Goal: Transaction & Acquisition: Purchase product/service

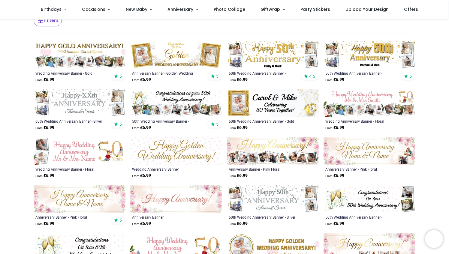
scroll to position [102, 0]
click at [150, 107] on img at bounding box center [176, 104] width 92 height 28
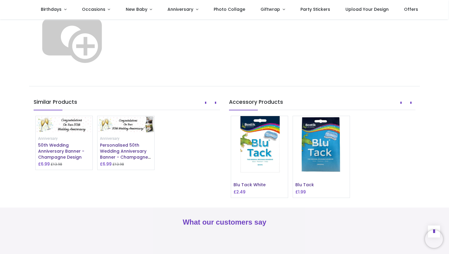
scroll to position [399, 0]
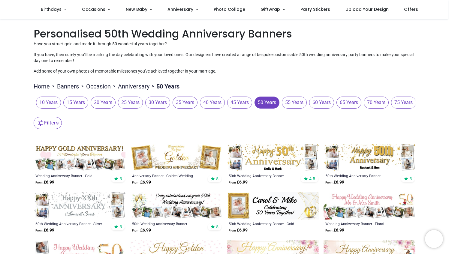
scroll to position [104, 0]
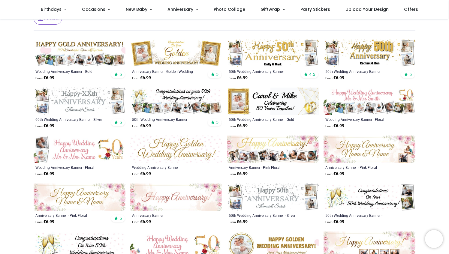
click at [295, 202] on img at bounding box center [273, 198] width 92 height 28
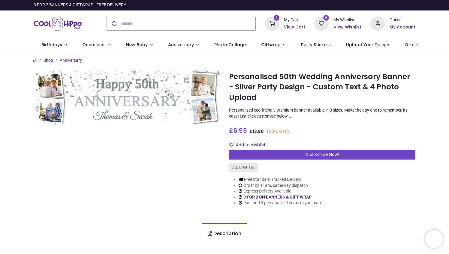
click at [272, 148] on div "Add to wishlist" at bounding box center [322, 145] width 186 height 10
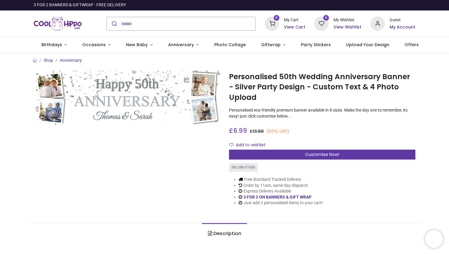
click at [271, 155] on div "Customise Now!" at bounding box center [322, 155] width 186 height 10
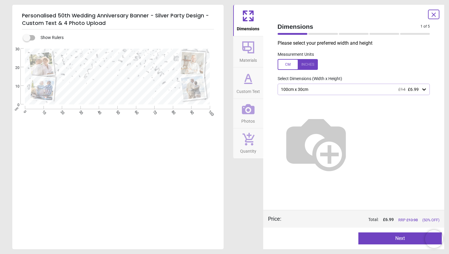
click at [346, 95] on div at bounding box center [354, 141] width 162 height 92
click at [344, 89] on div "100cm x 30cm £14 £6.99" at bounding box center [350, 89] width 141 height 5
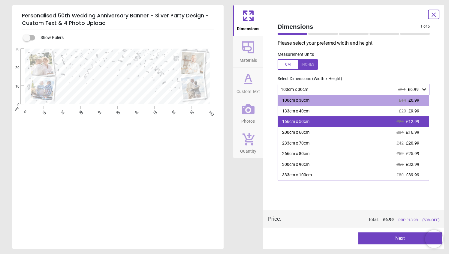
click at [327, 121] on div "166cm x 50cm £26 £12.99" at bounding box center [353, 121] width 151 height 11
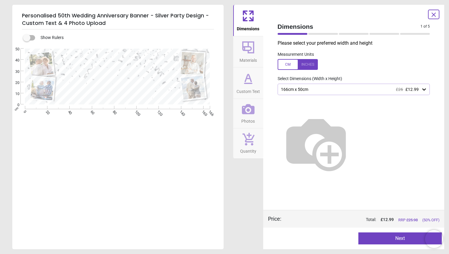
click at [252, 57] on span "Materials" at bounding box center [247, 59] width 17 height 9
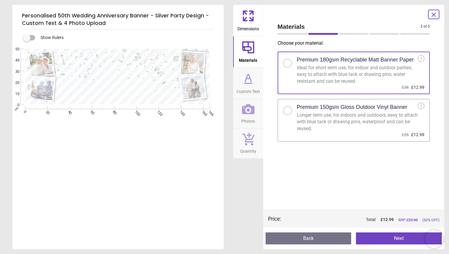
click at [250, 69] on button "Custom Text" at bounding box center [248, 82] width 30 height 31
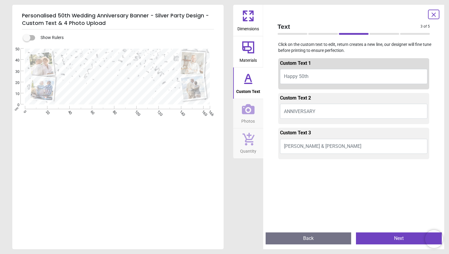
click at [436, 14] on icon at bounding box center [433, 14] width 7 height 7
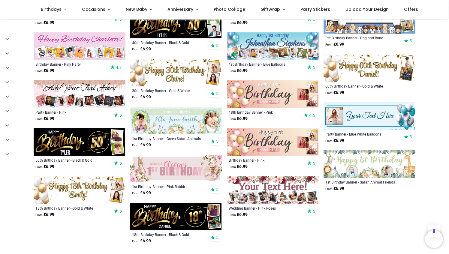
scroll to position [638, 0]
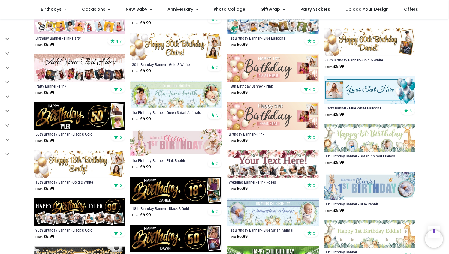
scroll to position [906, 0]
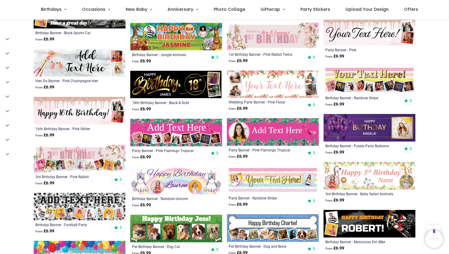
scroll to position [1226, 0]
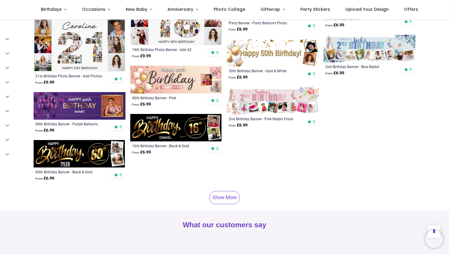
scroll to position [1791, 0]
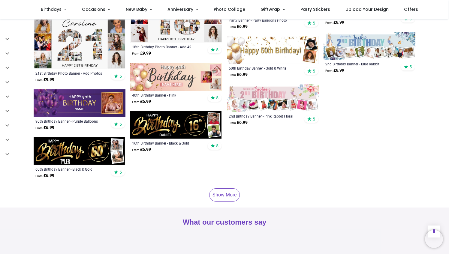
click at [226, 198] on link "Show More" at bounding box center [224, 194] width 31 height 13
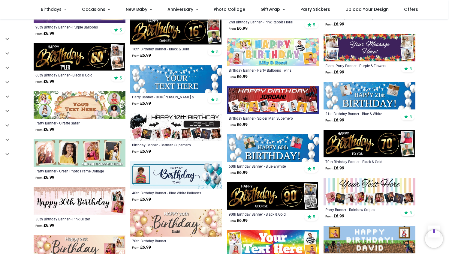
scroll to position [1885, 0]
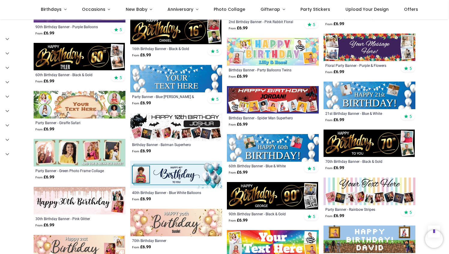
drag, startPoint x: 226, startPoint y: 198, endPoint x: 435, endPoint y: 74, distance: 242.6
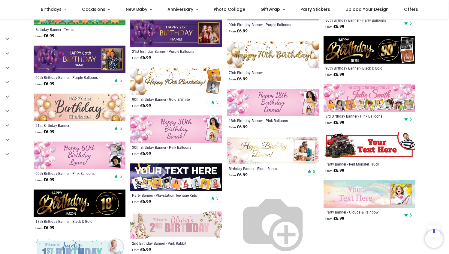
scroll to position [2315, 0]
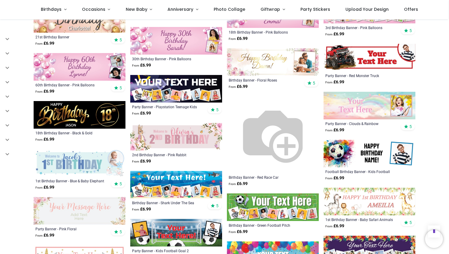
scroll to position [2463, 0]
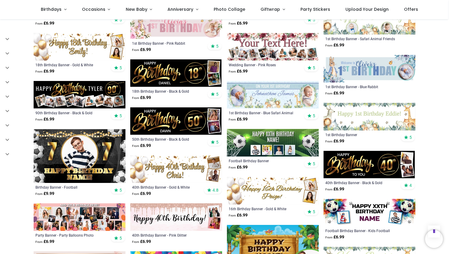
scroll to position [306, 0]
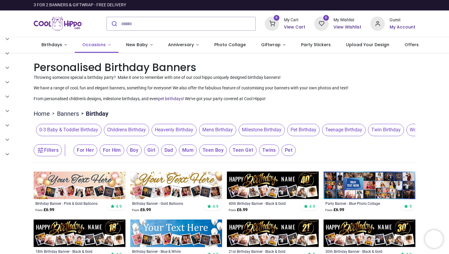
click at [100, 49] on link "Occasions" at bounding box center [97, 45] width 44 height 16
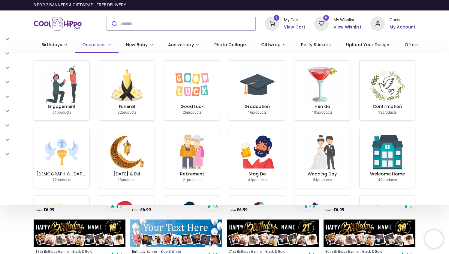
click at [100, 49] on link "Occasions" at bounding box center [97, 45] width 44 height 16
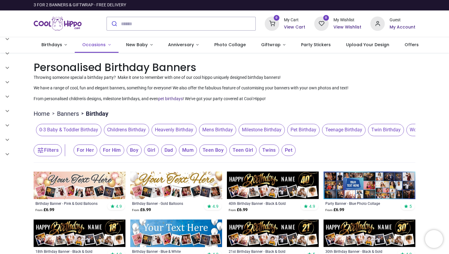
click at [100, 49] on link "Occasions" at bounding box center [97, 45] width 44 height 16
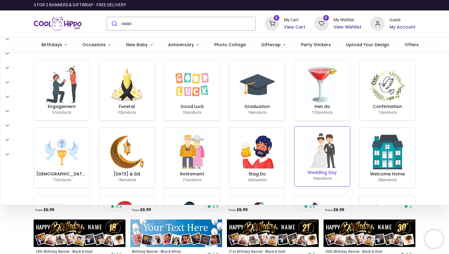
click at [324, 166] on img at bounding box center [322, 150] width 38 height 38
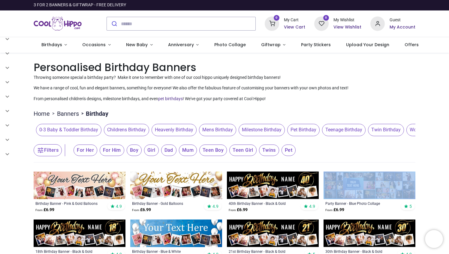
drag, startPoint x: 324, startPoint y: 166, endPoint x: 318, endPoint y: 142, distance: 24.9
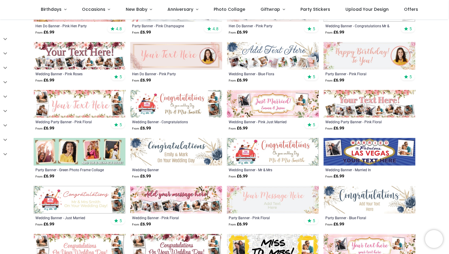
scroll to position [130, 0]
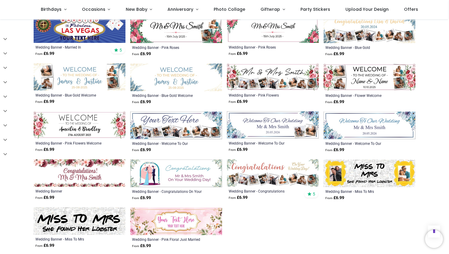
scroll to position [7, 0]
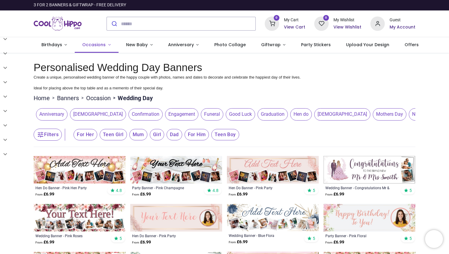
click at [101, 45] on span "Occasions" at bounding box center [93, 45] width 23 height 6
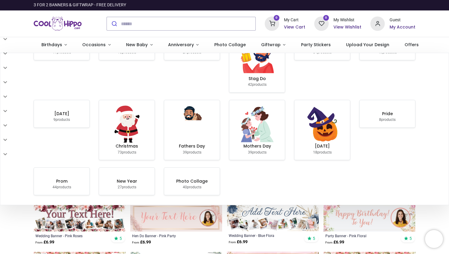
scroll to position [109, 0]
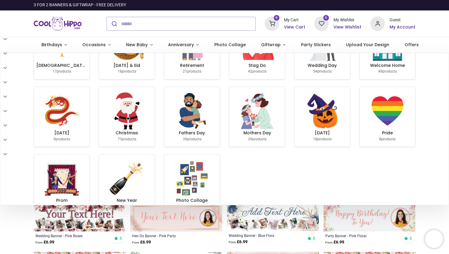
drag, startPoint x: 115, startPoint y: 122, endPoint x: 28, endPoint y: 148, distance: 91.1
click at [28, 148] on section "Engagement 61 products Funeral 32 products Good Luck 26 products Graduation 16 …" at bounding box center [224, 85] width 448 height 280
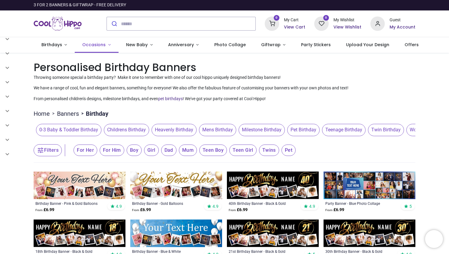
click at [92, 45] on span "Occasions" at bounding box center [93, 45] width 23 height 6
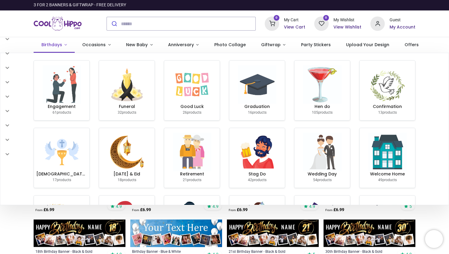
click at [59, 45] on span "Birthdays" at bounding box center [51, 45] width 21 height 6
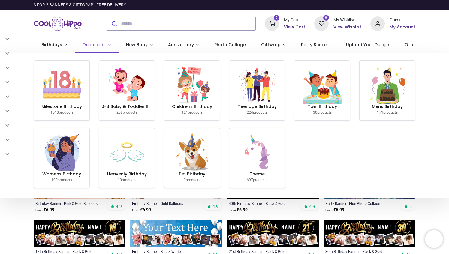
click at [103, 39] on link "Occasions" at bounding box center [97, 45] width 44 height 16
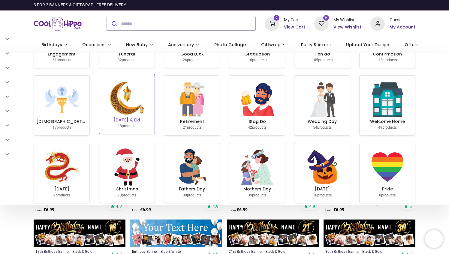
scroll to position [127, 0]
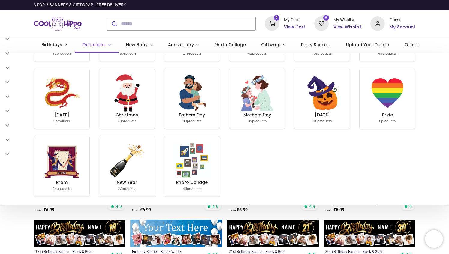
click at [99, 42] on span "Occasions" at bounding box center [93, 45] width 23 height 6
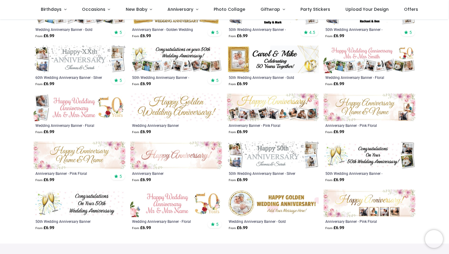
scroll to position [147, 0]
click at [107, 116] on img at bounding box center [80, 107] width 92 height 28
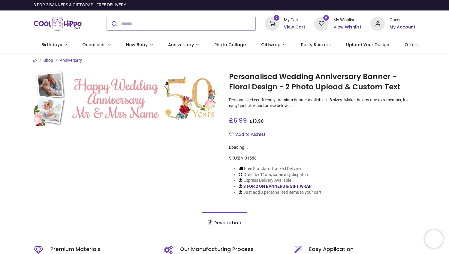
click at [203, 166] on div at bounding box center [126, 137] width 195 height 134
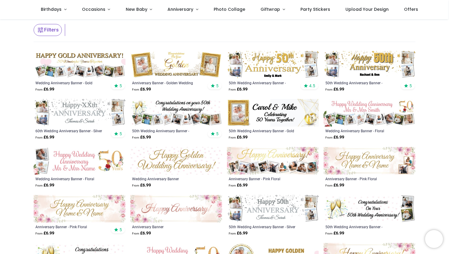
scroll to position [94, 0]
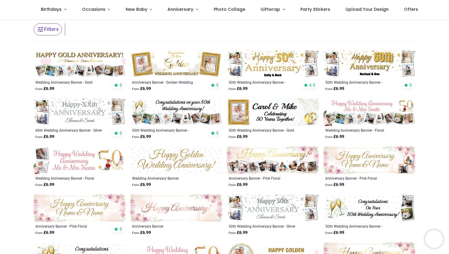
click at [283, 63] on img at bounding box center [273, 64] width 92 height 28
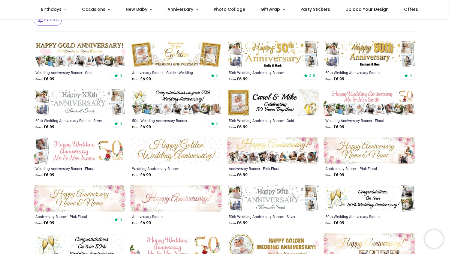
scroll to position [41, 0]
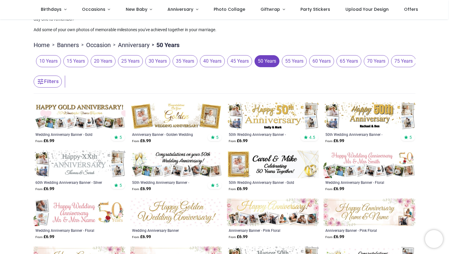
click at [193, 128] on img at bounding box center [176, 117] width 92 height 28
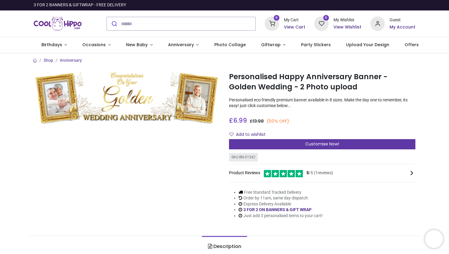
click at [282, 146] on div "Customise Now!" at bounding box center [322, 144] width 186 height 10
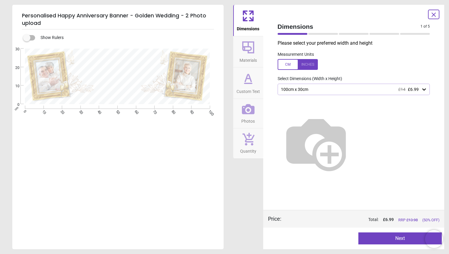
click at [308, 91] on div "100cm x 30cm £14 £6.99" at bounding box center [350, 89] width 141 height 5
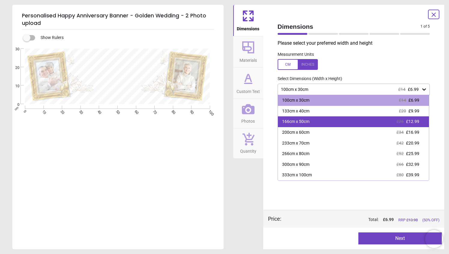
click at [305, 122] on div "166cm x 50cm" at bounding box center [295, 122] width 27 height 6
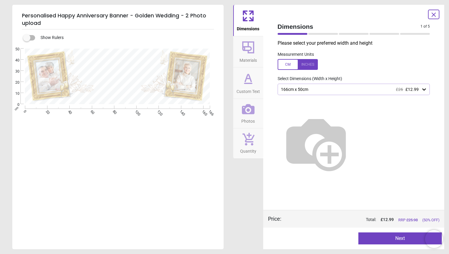
click at [251, 51] on icon at bounding box center [248, 47] width 14 height 14
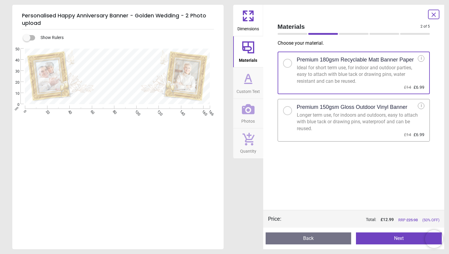
click at [251, 51] on icon at bounding box center [248, 47] width 14 height 14
click at [247, 92] on span "Custom Text" at bounding box center [247, 90] width 23 height 9
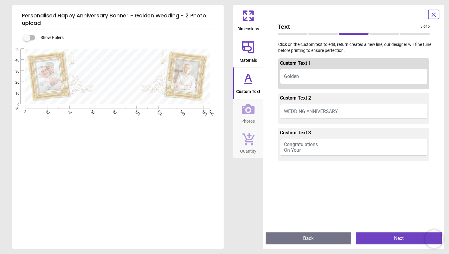
click at [297, 79] on span "Golden" at bounding box center [291, 76] width 15 height 6
click at [300, 77] on button "Golden" at bounding box center [354, 76] width 148 height 15
click at [320, 76] on button "50th" at bounding box center [354, 76] width 148 height 15
click at [301, 79] on button "50th" at bounding box center [354, 76] width 148 height 15
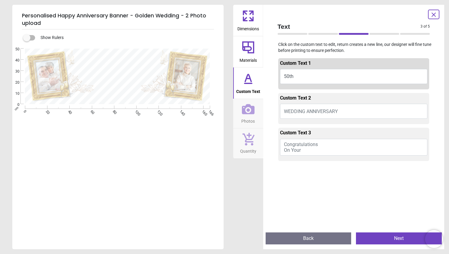
click at [293, 76] on button "50th" at bounding box center [354, 76] width 148 height 15
click at [130, 78] on textarea "****" at bounding box center [118, 76] width 74 height 21
type textarea "**********"
click at [163, 111] on div "**********" at bounding box center [117, 176] width 210 height 254
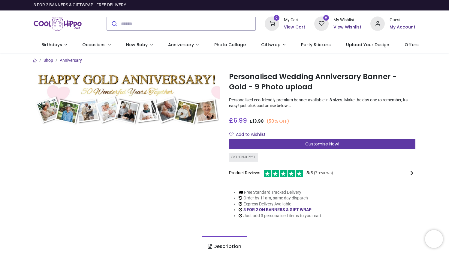
click at [239, 145] on div "Customise Now!" at bounding box center [322, 144] width 186 height 10
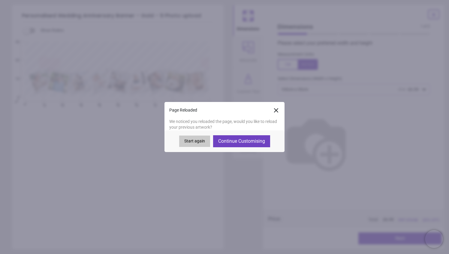
click at [239, 141] on button "Continue Customising" at bounding box center [241, 141] width 57 height 12
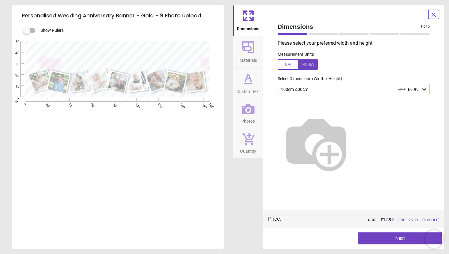
type textarea "**********"
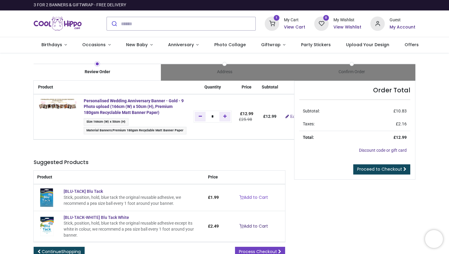
click at [255, 224] on link "Add to Cart" at bounding box center [253, 226] width 36 height 10
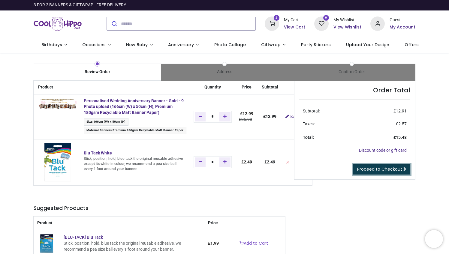
click at [372, 172] on link "Proceed to Checkout" at bounding box center [381, 169] width 57 height 10
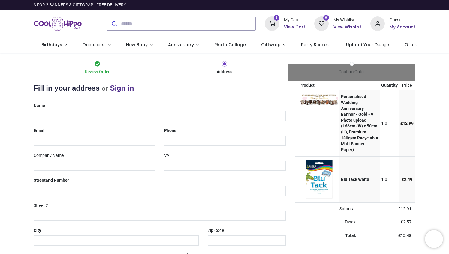
select select "***"
click at [181, 116] on input "text" at bounding box center [160, 116] width 252 height 10
type input "**********"
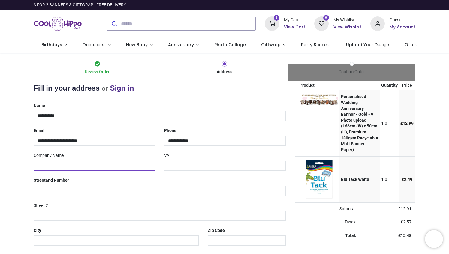
type input "**********"
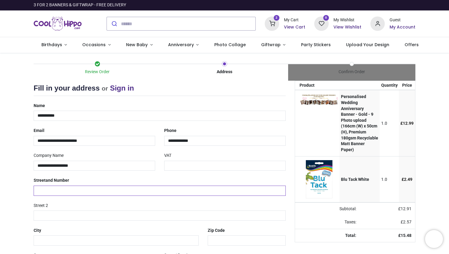
type input "**********"
type input "*****"
type input "**********"
type input "*******"
select select "***"
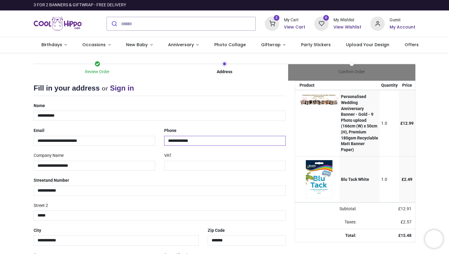
click at [200, 140] on input "**********" at bounding box center [224, 141] width 121 height 10
type input "**********"
click at [215, 114] on input "**********" at bounding box center [160, 116] width 252 height 10
drag, startPoint x: 57, startPoint y: 162, endPoint x: 25, endPoint y: 160, distance: 32.1
click at [25, 160] on div "Review Order Address Confirm Order Your order: £ 15.48 Product Price" at bounding box center [224, 179] width 449 height 252
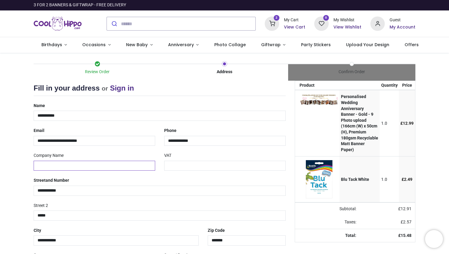
scroll to position [49, 0]
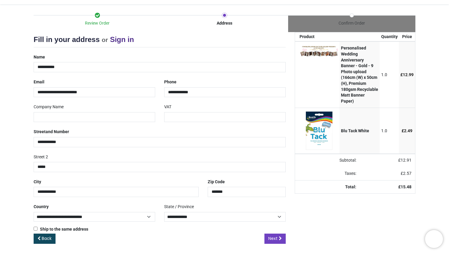
drag, startPoint x: 80, startPoint y: 177, endPoint x: 272, endPoint y: 242, distance: 202.8
click at [272, 242] on div "Back Next" at bounding box center [160, 244] width 252 height 20
drag, startPoint x: 272, startPoint y: 242, endPoint x: 273, endPoint y: 239, distance: 3.1
click at [273, 239] on span "Next" at bounding box center [272, 238] width 9 height 6
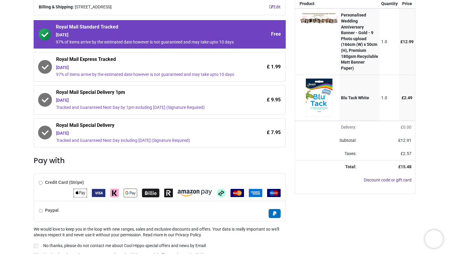
scroll to position [109, 0]
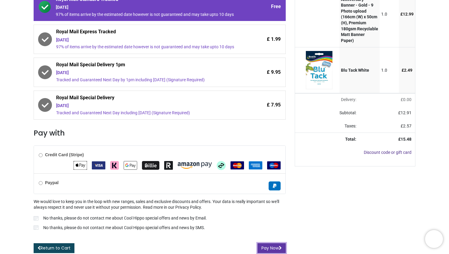
click at [267, 248] on button "Pay Now" at bounding box center [271, 248] width 28 height 10
